Goal: Task Accomplishment & Management: Manage account settings

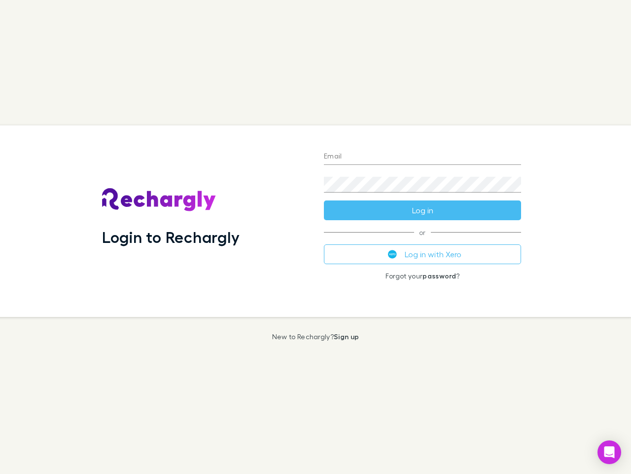
click at [316, 237] on div "Login to Rechargly" at bounding box center [205, 220] width 222 height 191
click at [423, 157] on input "Email" at bounding box center [422, 157] width 197 height 16
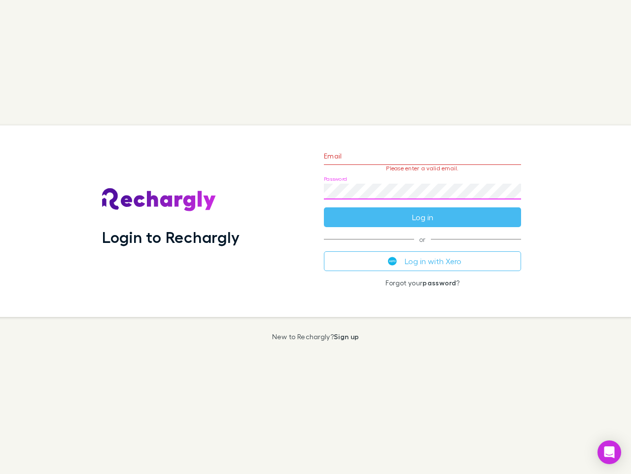
click at [423, 210] on form "Email Please enter a valid email. Password Log in" at bounding box center [422, 184] width 197 height 86
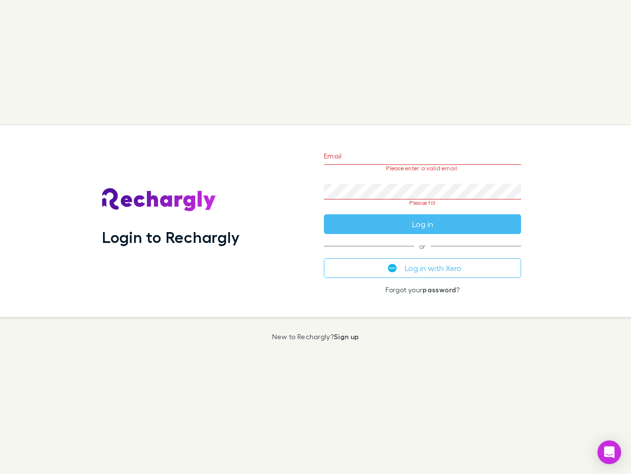
click at [423, 254] on div "Email Please enter a valid email. Password Please fill Log in or Log in with Xe…" at bounding box center [422, 220] width 213 height 191
click at [610, 452] on icon "Open Intercom Messenger" at bounding box center [610, 452] width 10 height 12
